Goal: Task Accomplishment & Management: Use online tool/utility

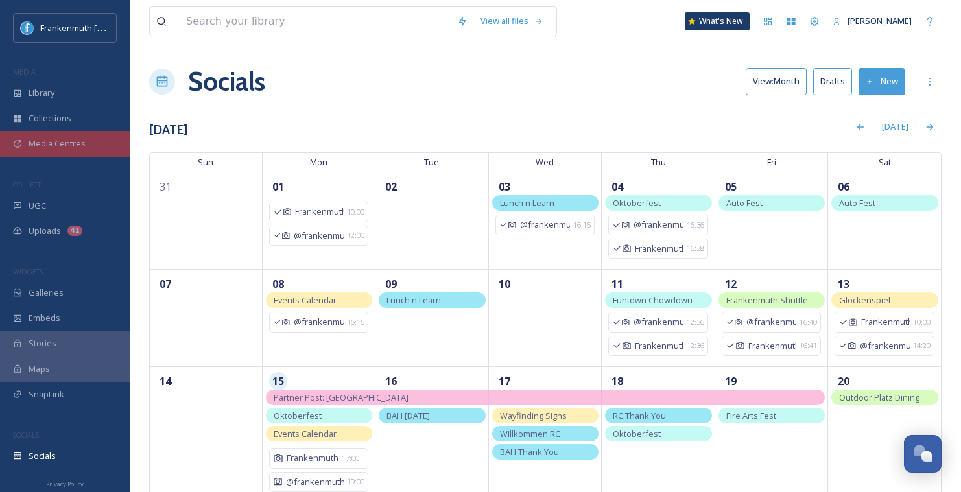
scroll to position [115, 0]
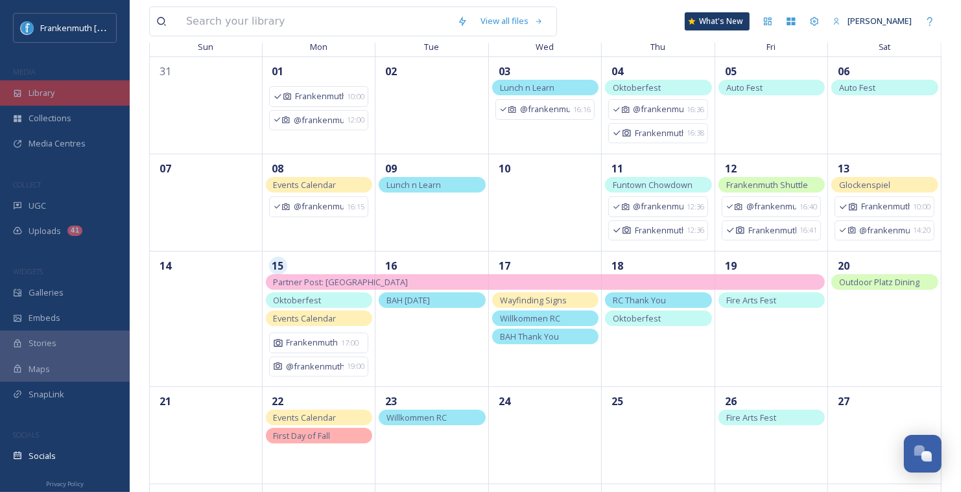
click at [75, 87] on div "Library" at bounding box center [65, 92] width 130 height 25
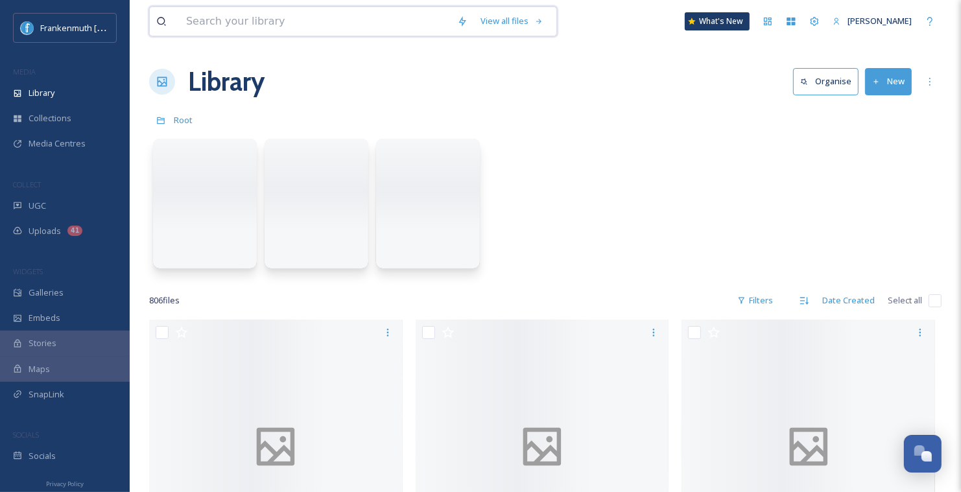
click at [232, 25] on input at bounding box center [315, 21] width 271 height 29
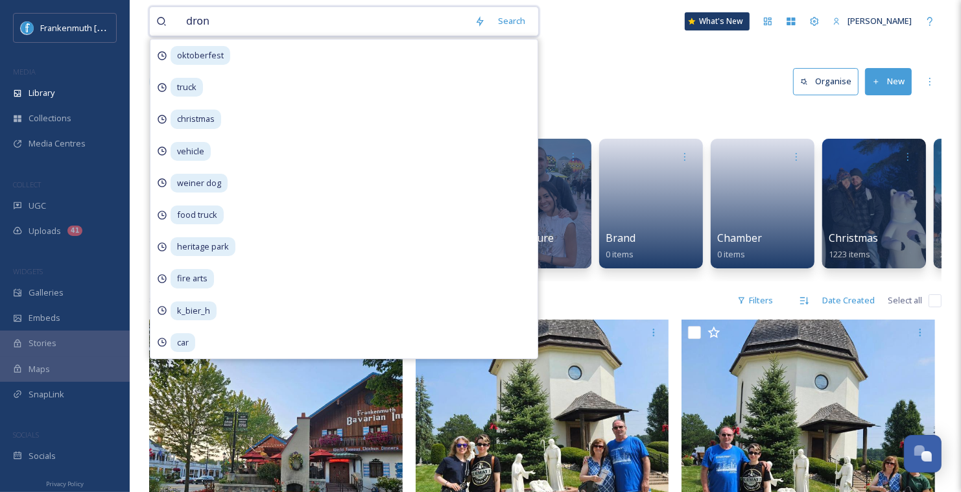
type input "drone"
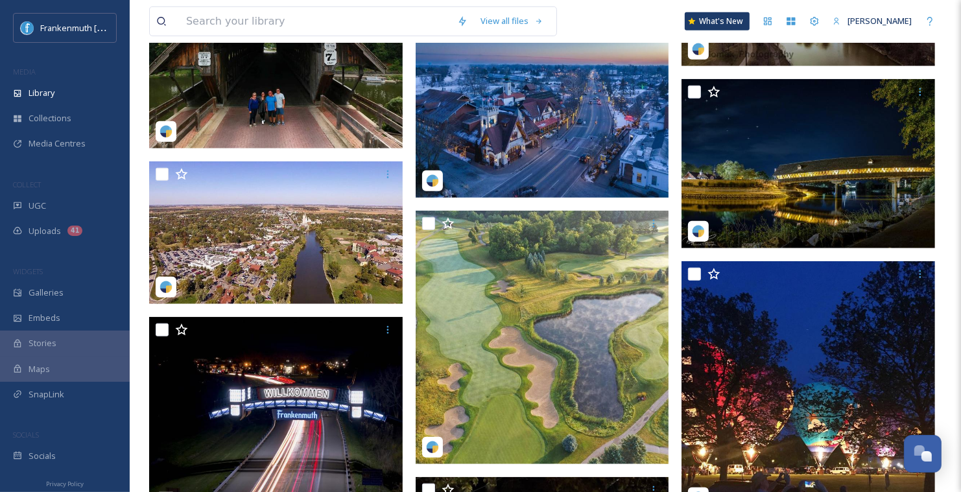
scroll to position [751, 0]
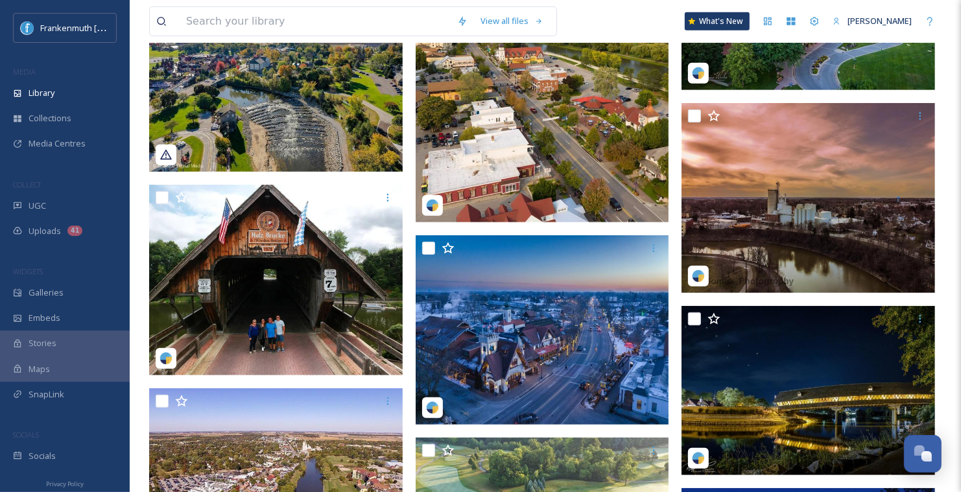
click at [64, 438] on div "SOCIALS" at bounding box center [65, 435] width 130 height 17
click at [75, 457] on div "Socials" at bounding box center [65, 455] width 130 height 25
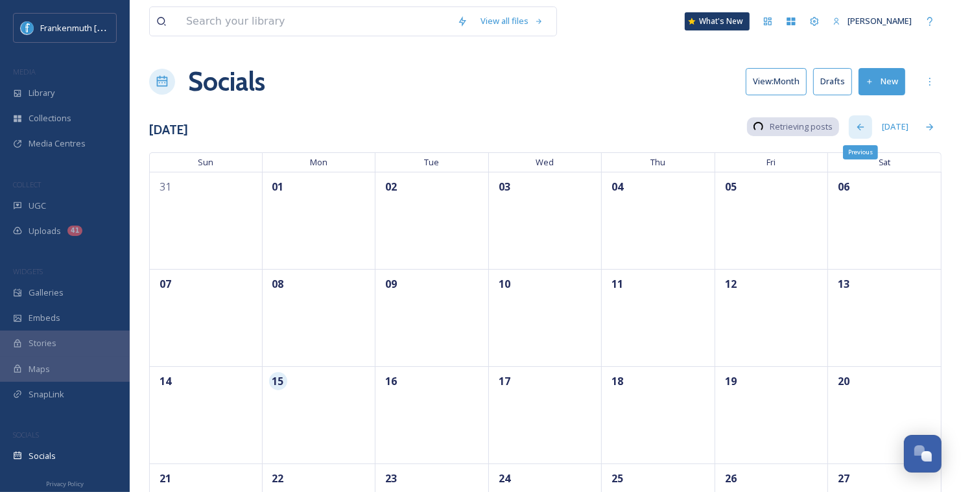
click at [865, 125] on icon at bounding box center [860, 127] width 10 height 10
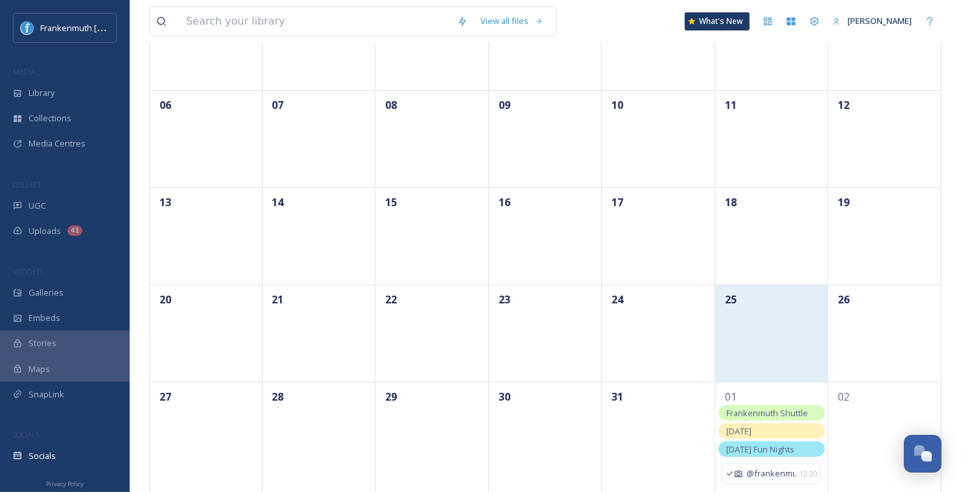
scroll to position [180, 0]
click at [764, 303] on div "25" at bounding box center [772, 298] width 100 height 16
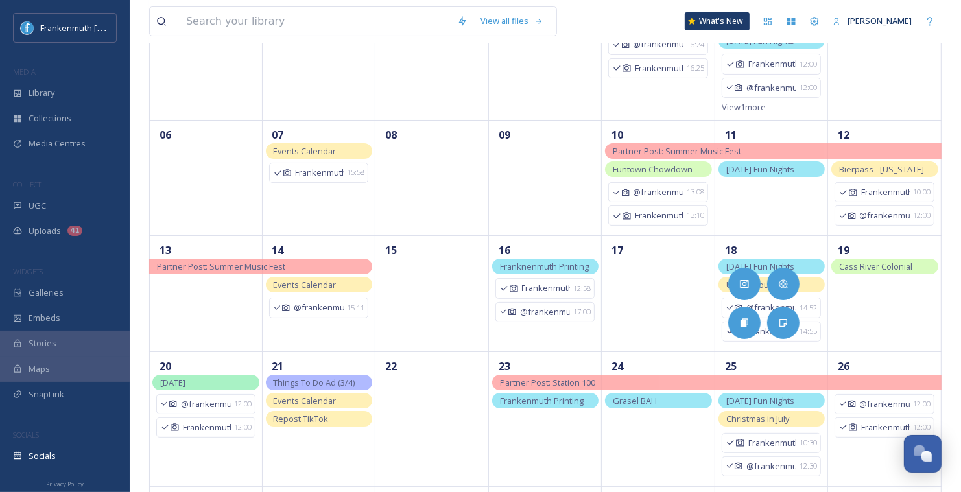
click at [951, 296] on div "View all files What's New [PERSON_NAME] Socials View: Month Drafts New [DATE] […" at bounding box center [545, 208] width 831 height 777
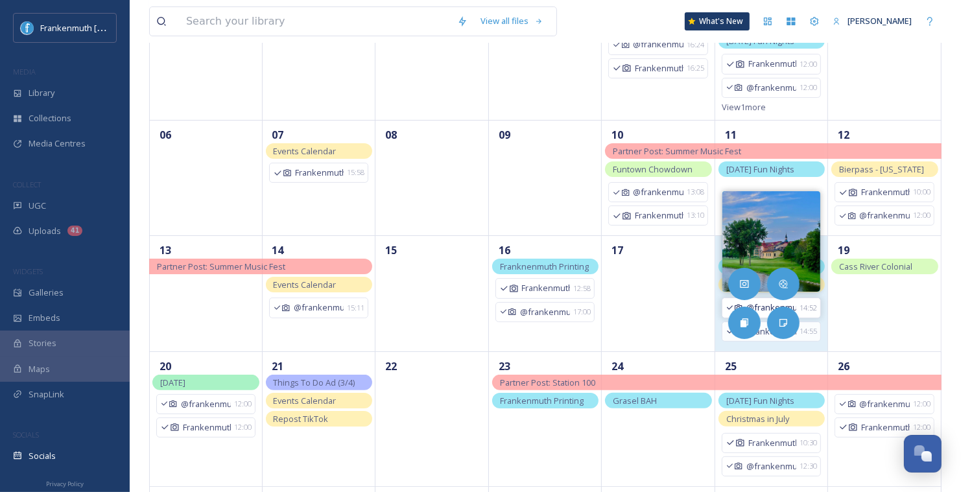
click at [805, 303] on span "14:52" at bounding box center [808, 308] width 18 height 11
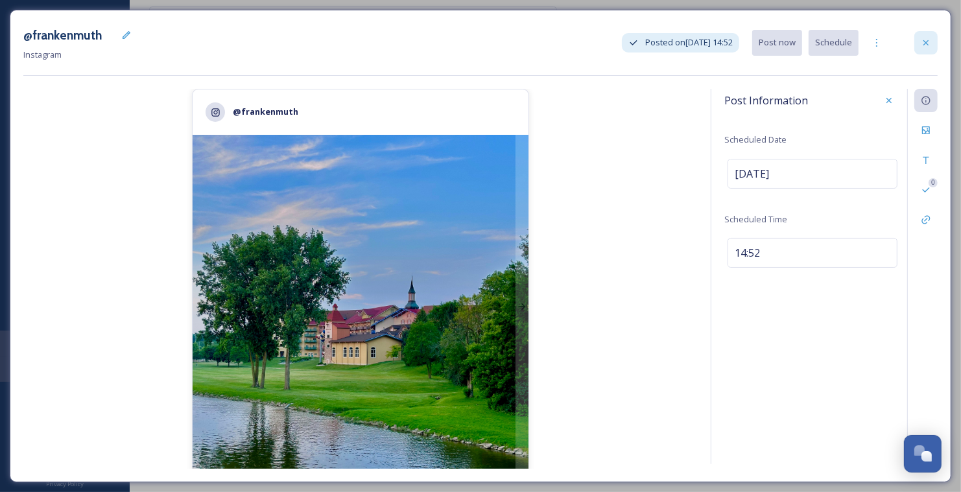
click at [928, 52] on div at bounding box center [925, 42] width 23 height 23
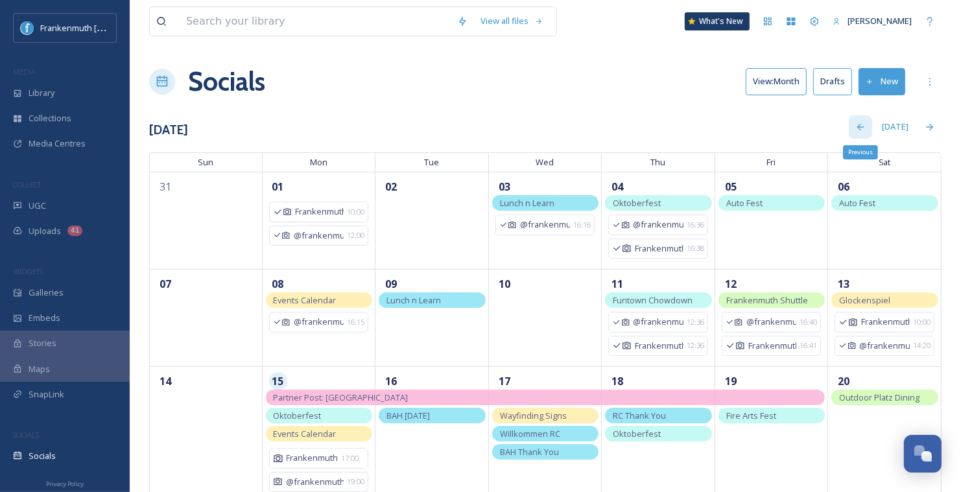
click at [865, 128] on icon at bounding box center [860, 127] width 10 height 10
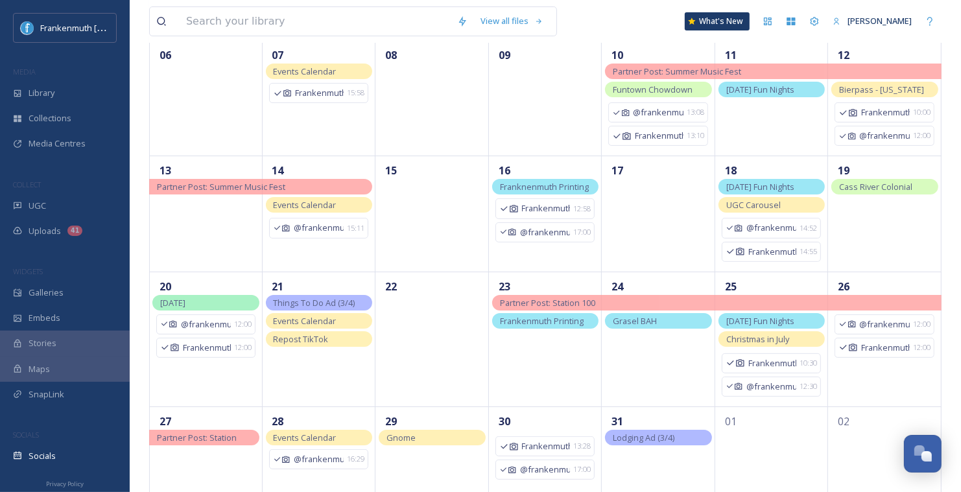
scroll to position [277, 0]
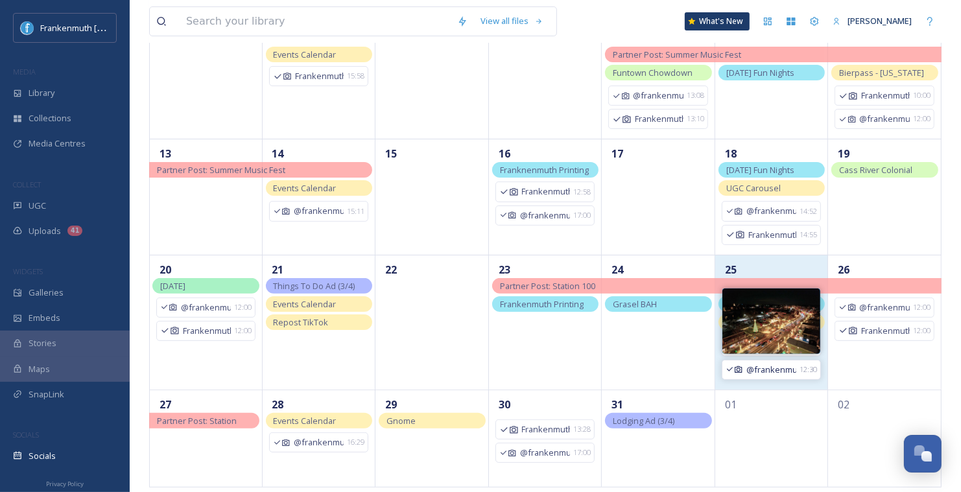
click at [791, 367] on span "@frankenmuth" at bounding box center [771, 370] width 50 height 12
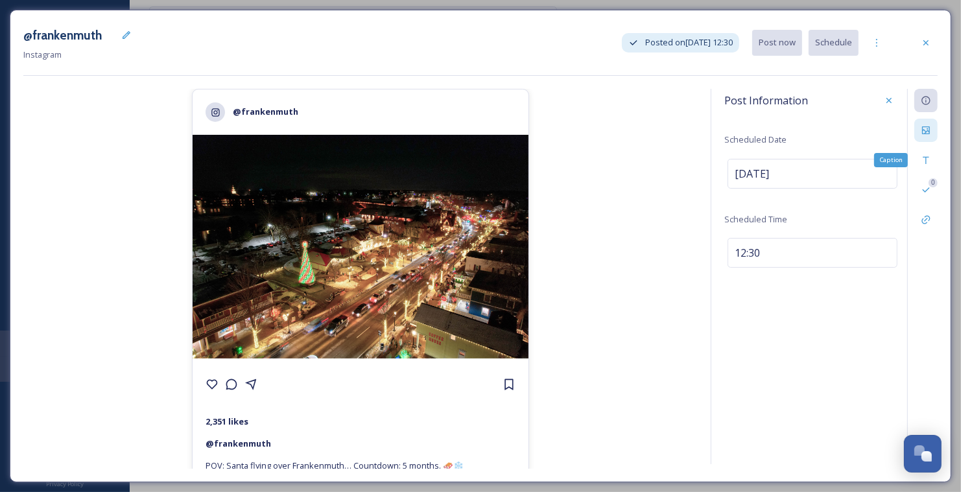
click at [930, 139] on div at bounding box center [925, 130] width 23 height 23
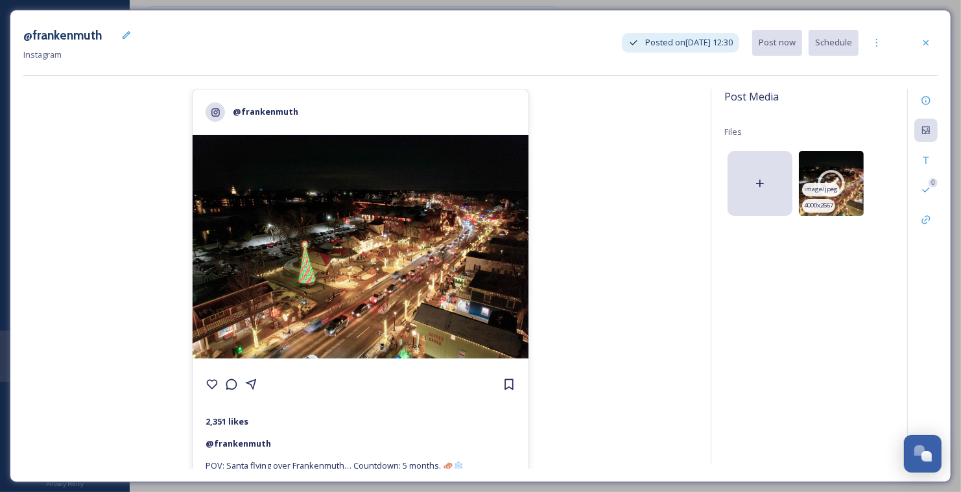
click at [852, 191] on img at bounding box center [831, 183] width 65 height 65
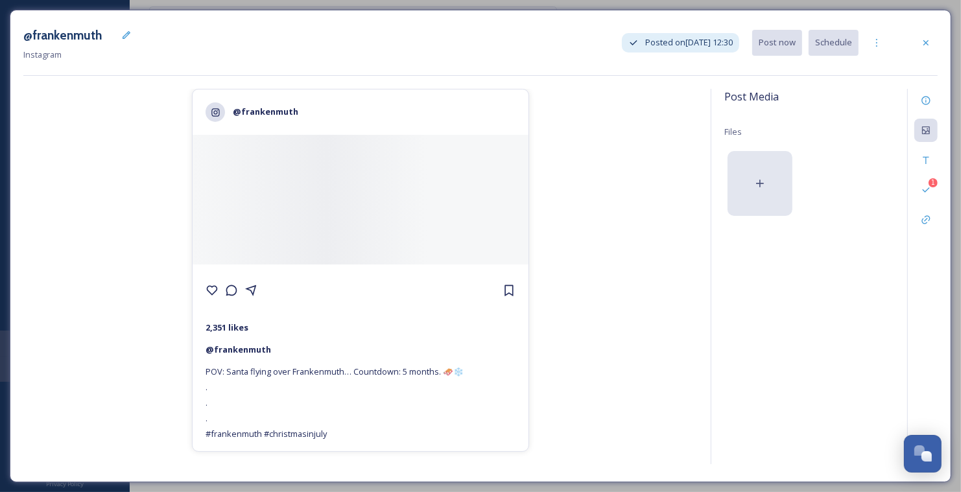
click at [738, 192] on div at bounding box center [759, 183] width 65 height 65
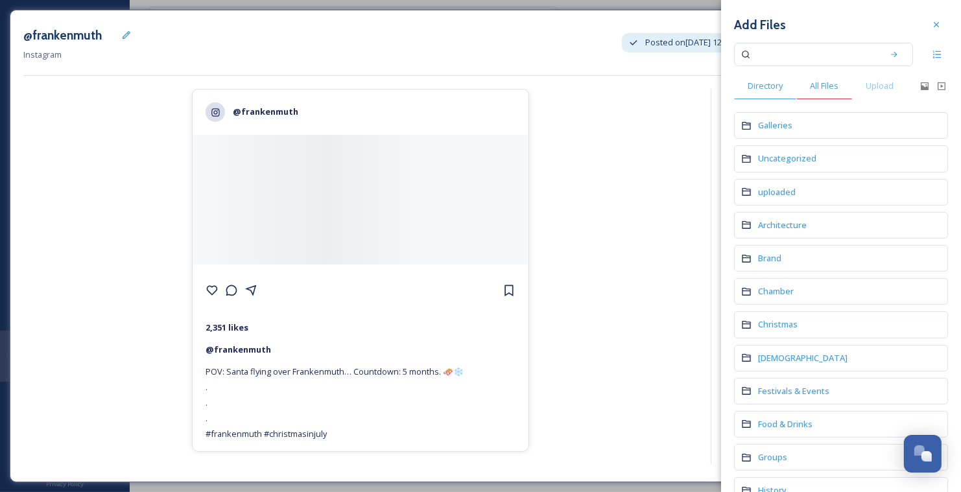
click at [812, 89] on span "All Files" at bounding box center [824, 86] width 29 height 12
